Goal: Transaction & Acquisition: Purchase product/service

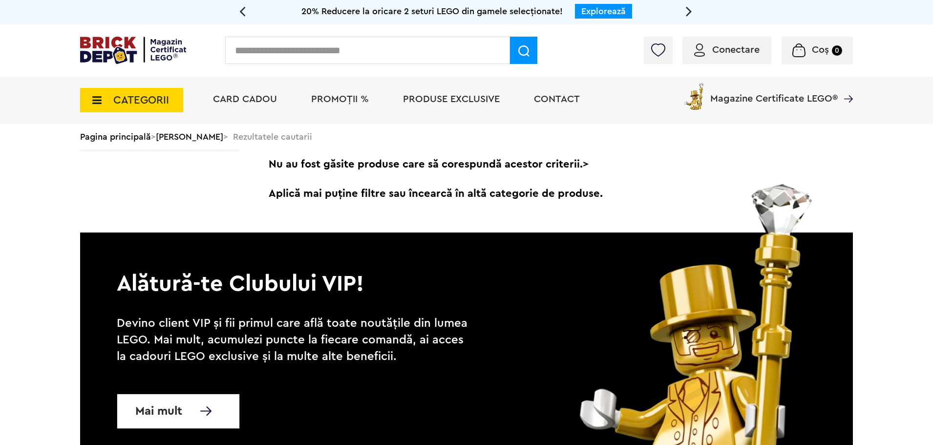
click at [119, 104] on span "CATEGORII" at bounding box center [141, 100] width 56 height 11
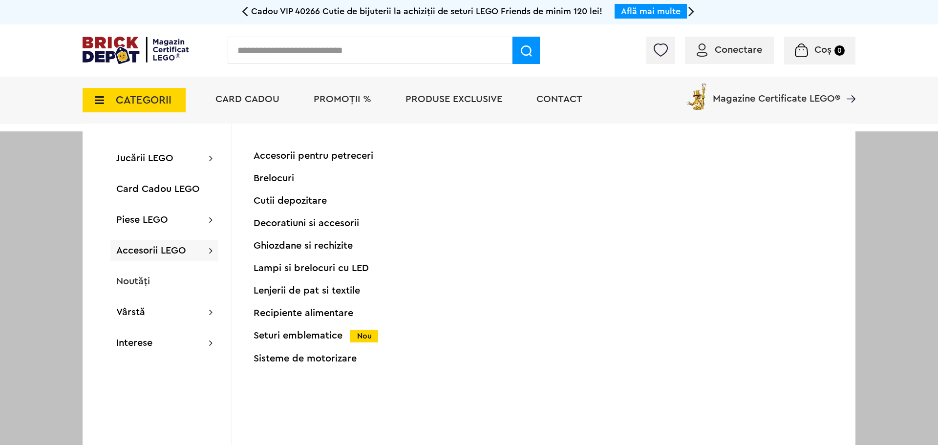
click at [286, 270] on div "Lampi si brelocuri cu LED" at bounding box center [350, 268] width 193 height 10
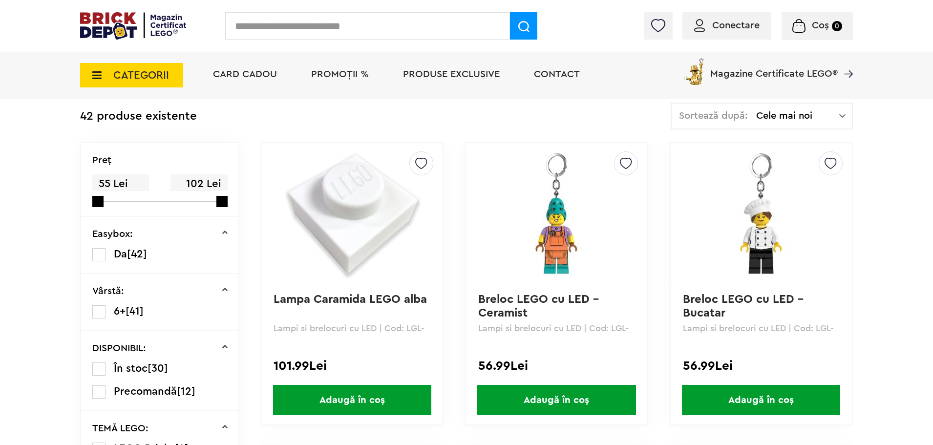
scroll to position [244, 0]
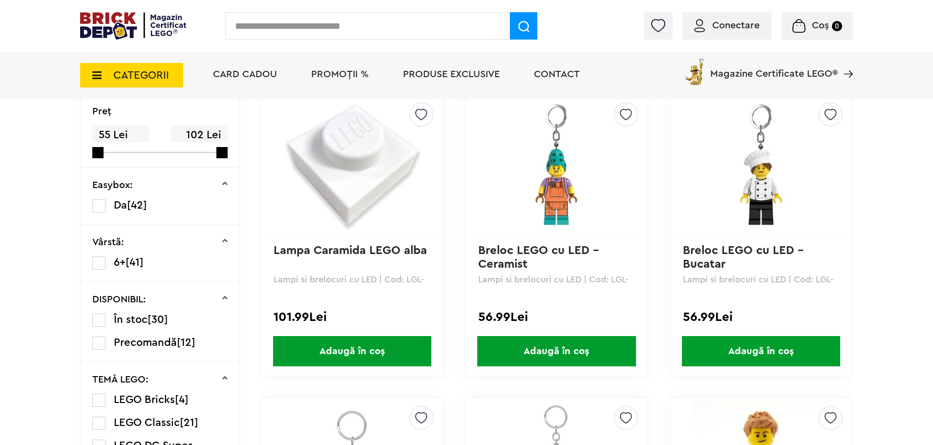
click at [555, 208] on img at bounding box center [556, 164] width 137 height 137
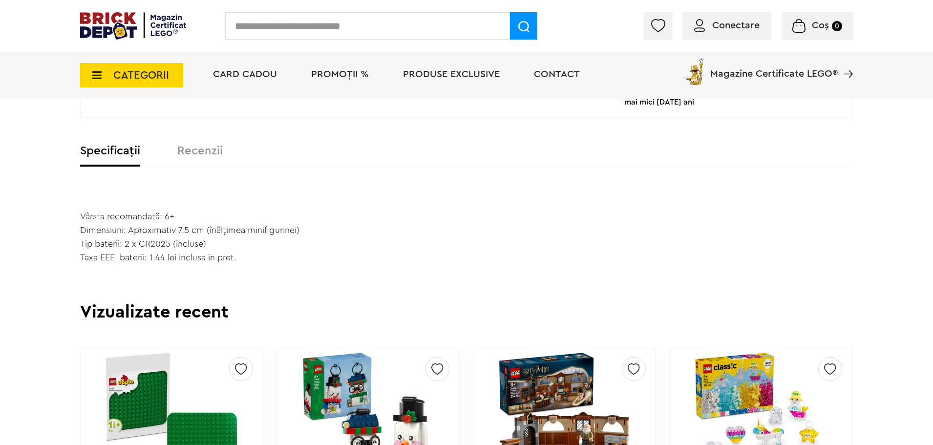
scroll to position [537, 0]
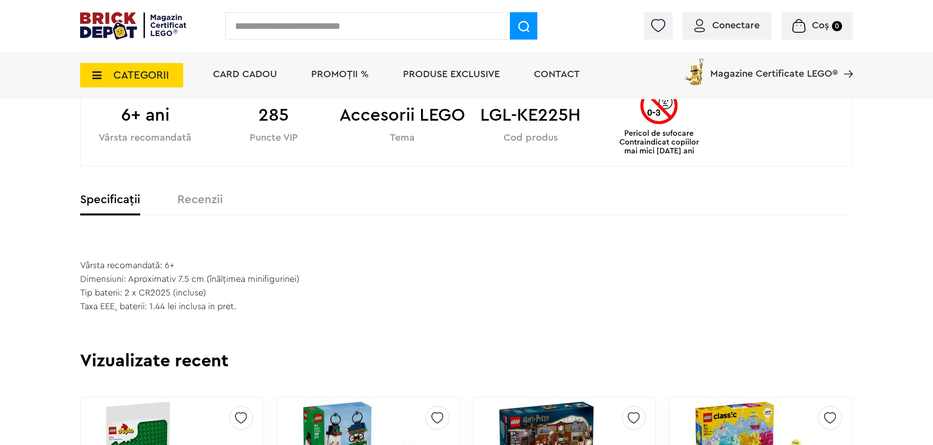
drag, startPoint x: 249, startPoint y: 305, endPoint x: 82, endPoint y: 267, distance: 170.9
click at [82, 267] on div "Vârsta recomandată: 6+ Dimensiuni: Aproximativ 7.5 cm (înălțimea minifigurinei)…" at bounding box center [189, 279] width 219 height 68
copy div "Vârsta recomandată: 6+ Dimensiuni: Aproximativ 7.5 cm (înălțimea minifigurinei)…"
click at [255, 30] on input "text" at bounding box center [367, 25] width 285 height 27
paste input "**********"
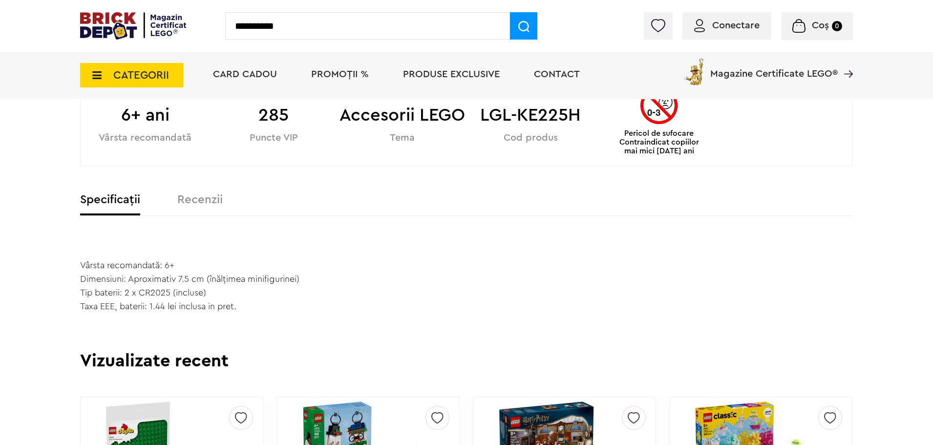
type input "**********"
click at [525, 28] on img at bounding box center [523, 26] width 11 height 11
